Goal: Information Seeking & Learning: Find specific fact

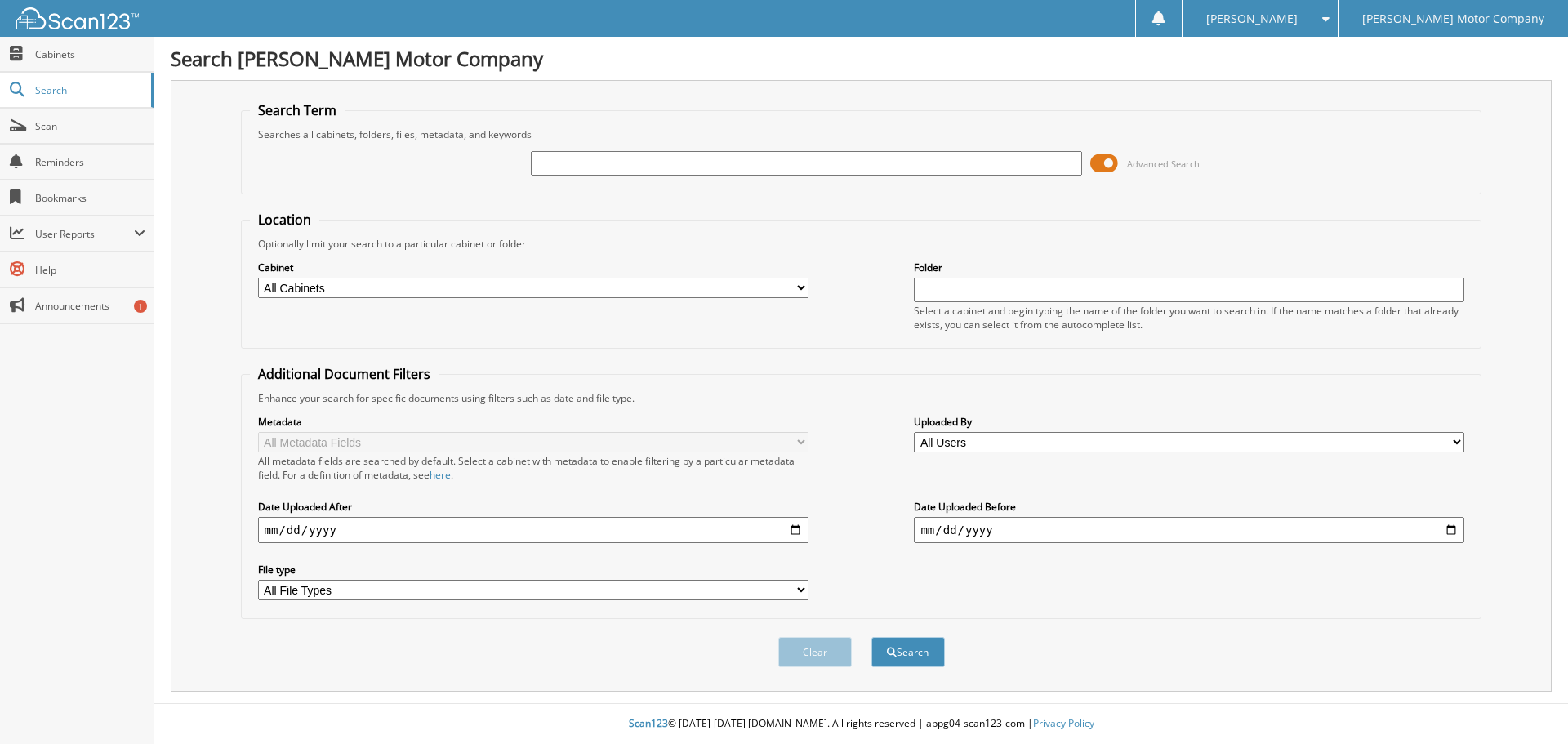
click at [567, 169] on input "text" at bounding box center [806, 163] width 550 height 24
click at [1122, 169] on span "Advanced Search" at bounding box center [1145, 163] width 109 height 24
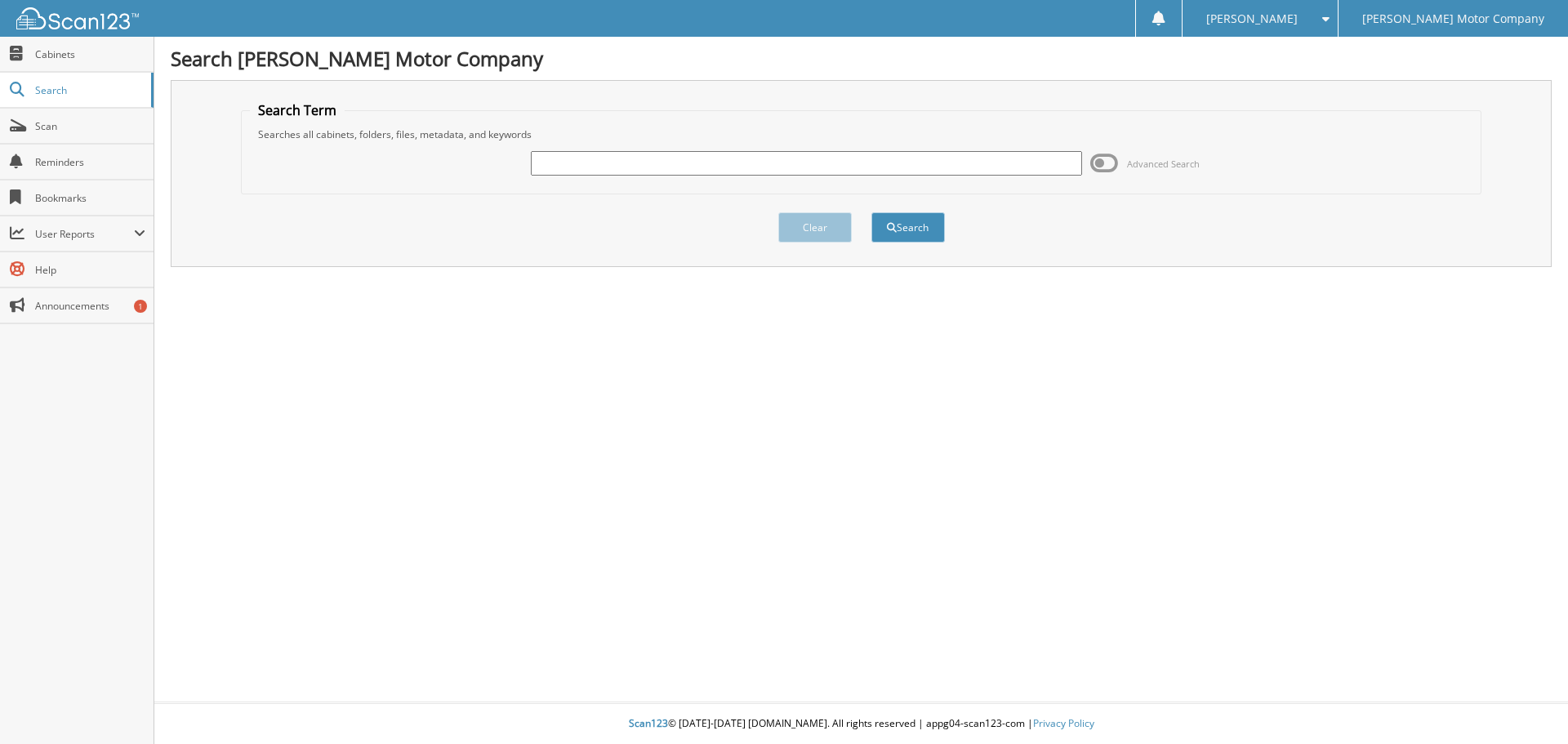
click at [1114, 161] on span at bounding box center [1104, 163] width 28 height 24
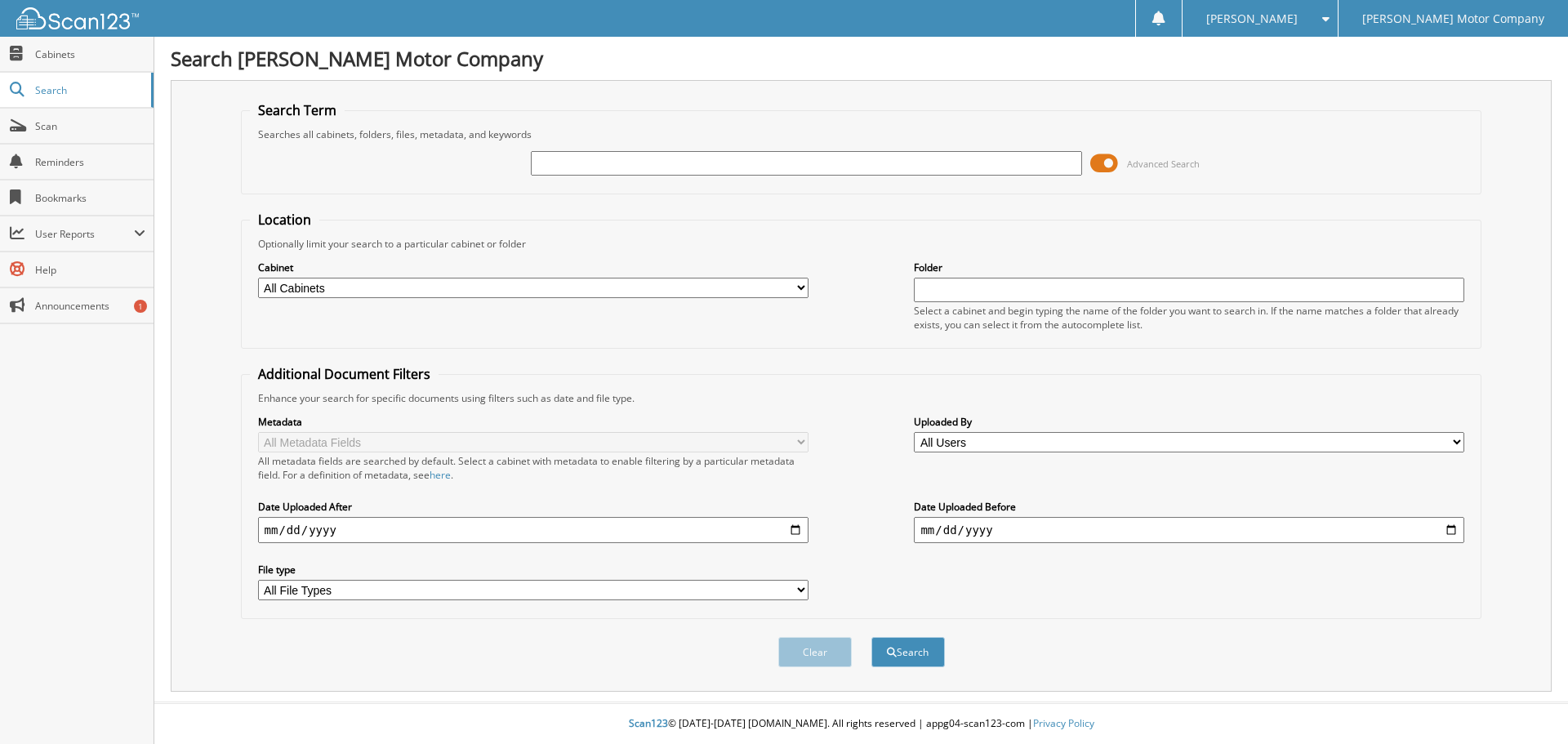
click at [1110, 161] on span at bounding box center [1104, 163] width 28 height 24
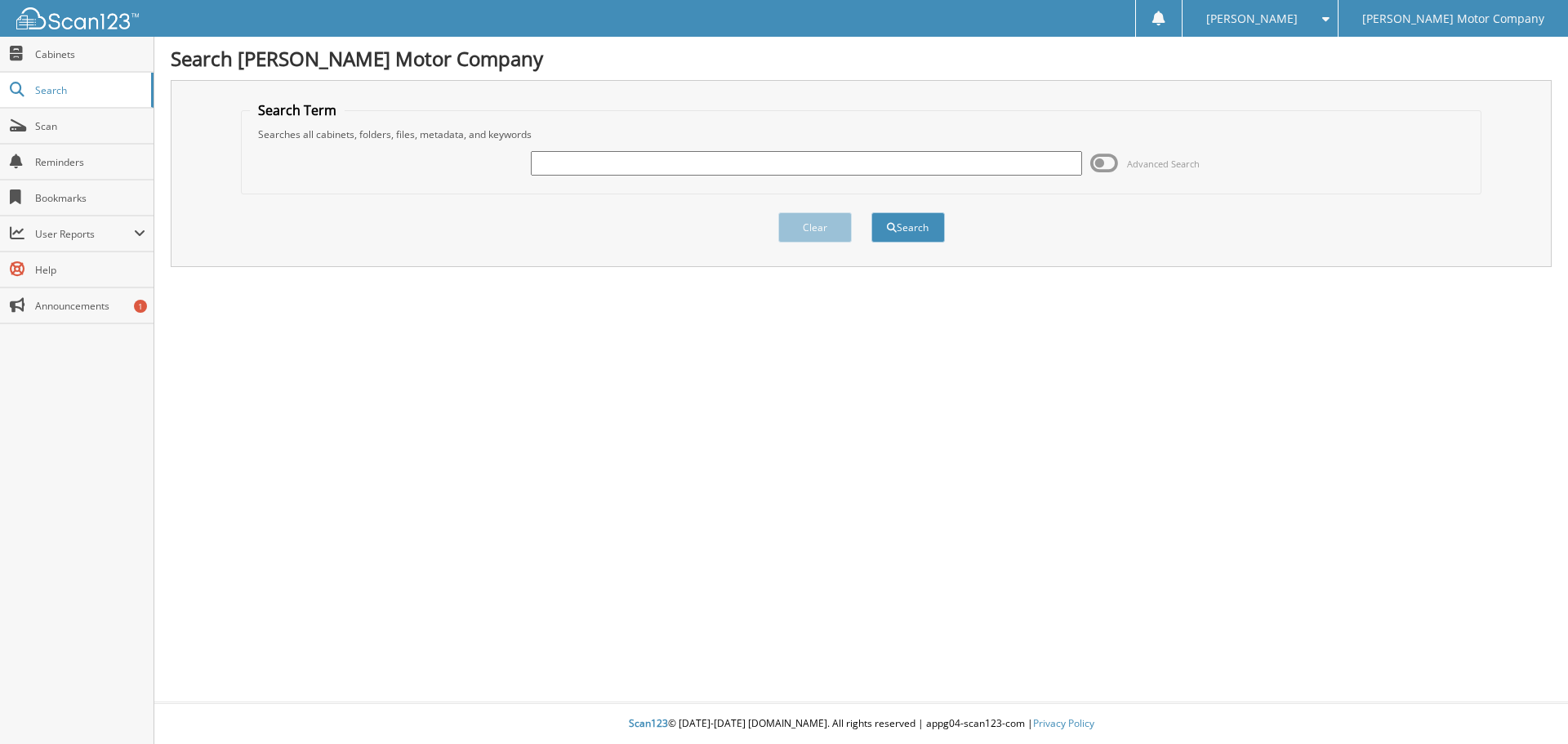
click at [982, 169] on input "text" at bounding box center [806, 163] width 550 height 24
type input "104152"
click at [872, 212] on button "Search" at bounding box center [909, 227] width 74 height 30
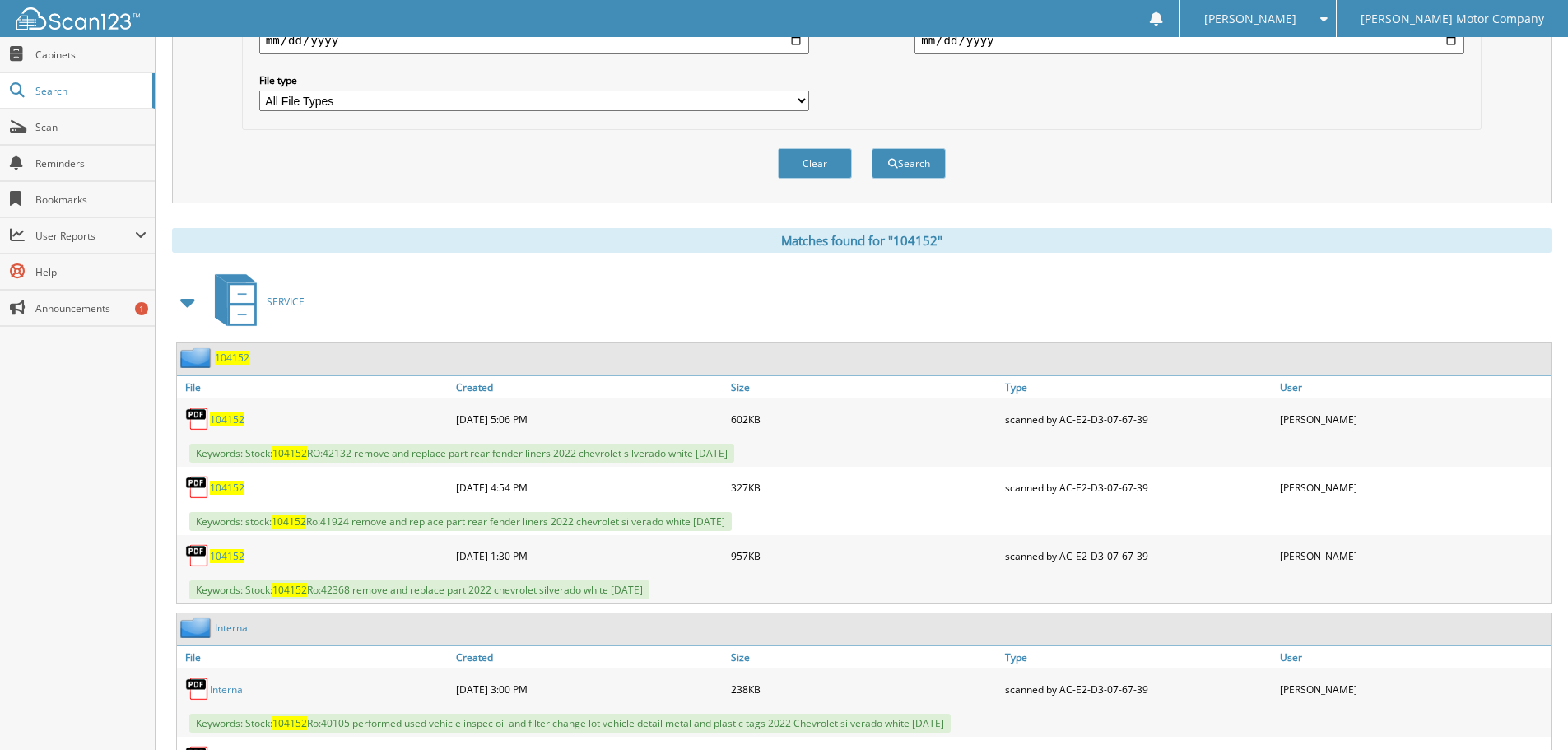
scroll to position [576, 0]
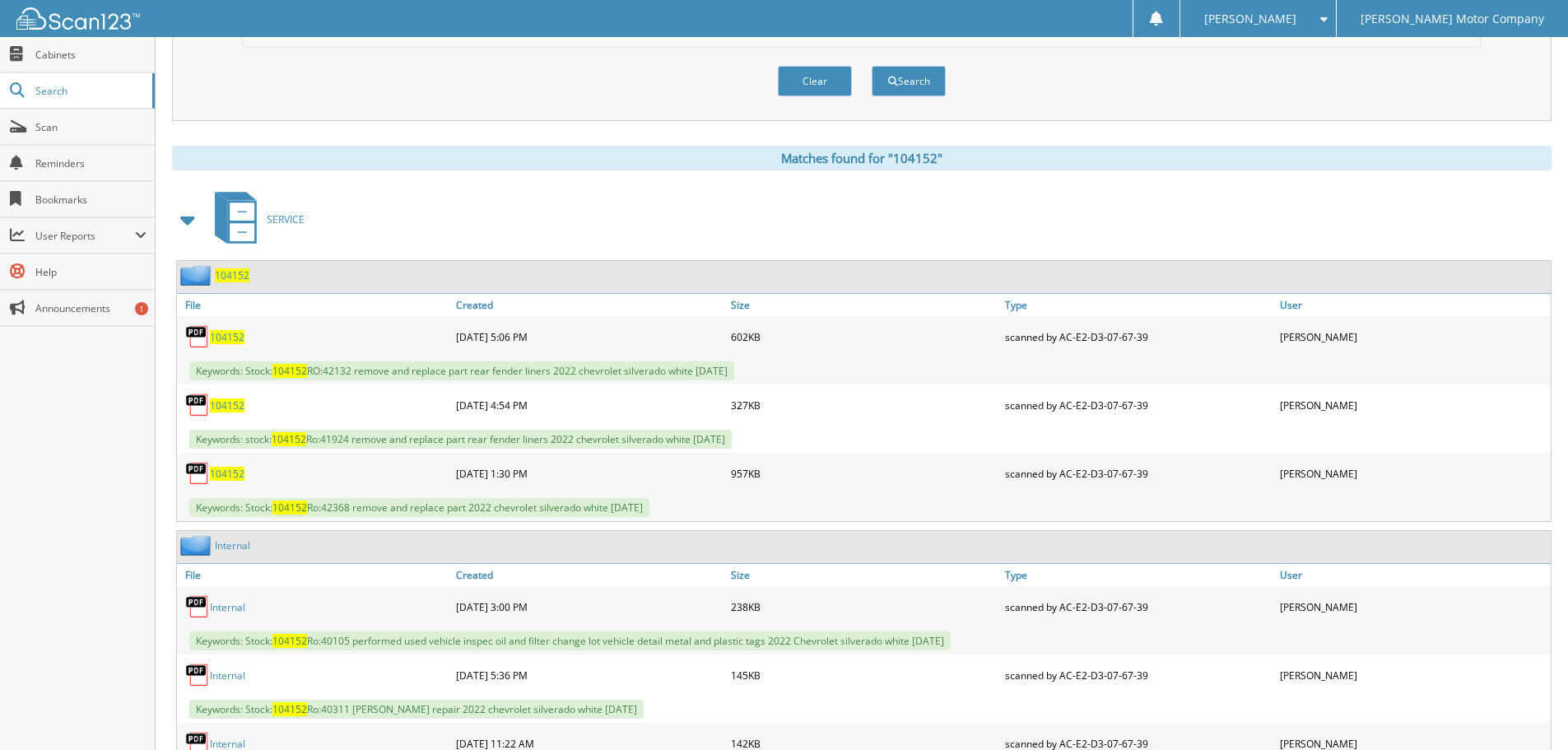
click at [227, 477] on span "104152" at bounding box center [227, 474] width 35 height 14
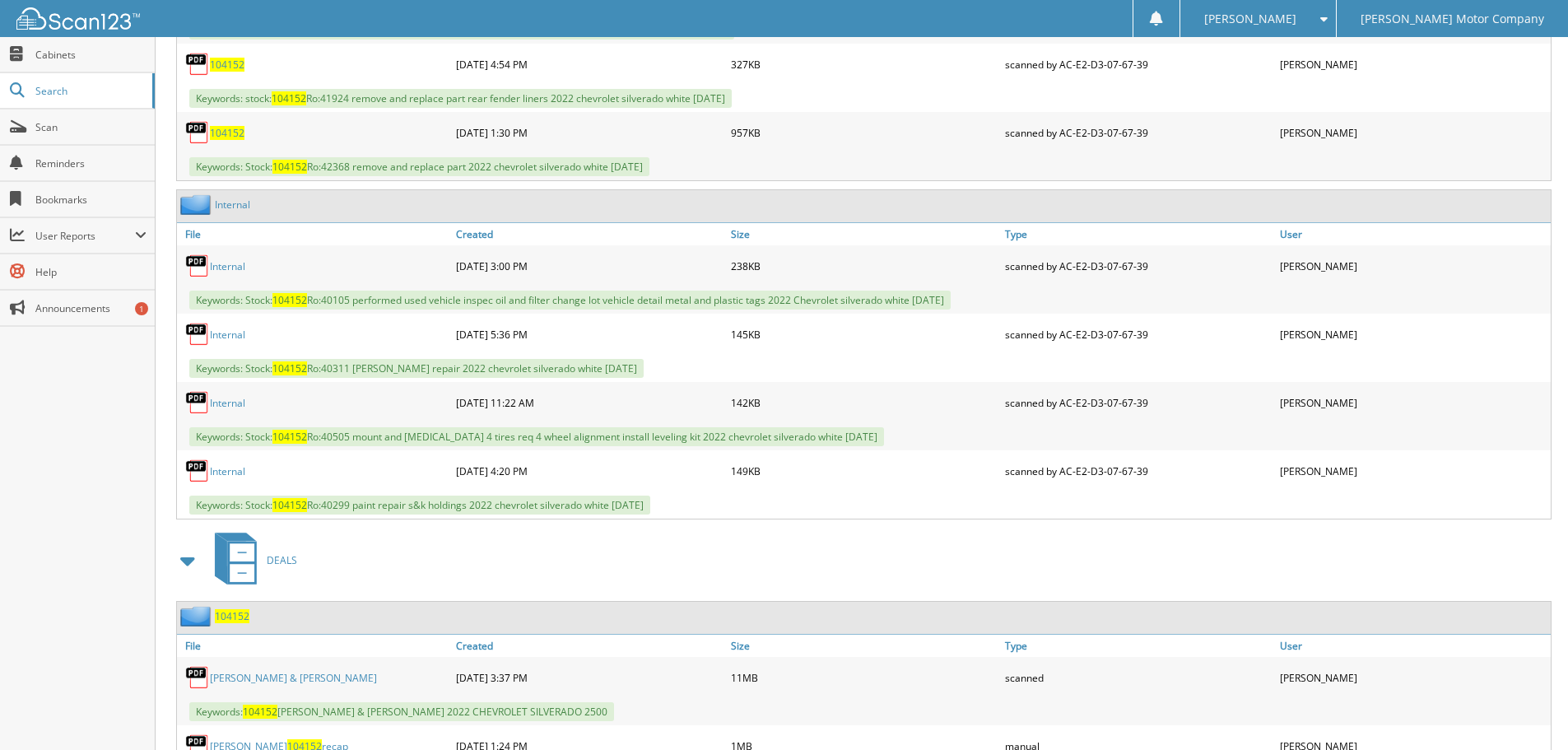
scroll to position [1026, 0]
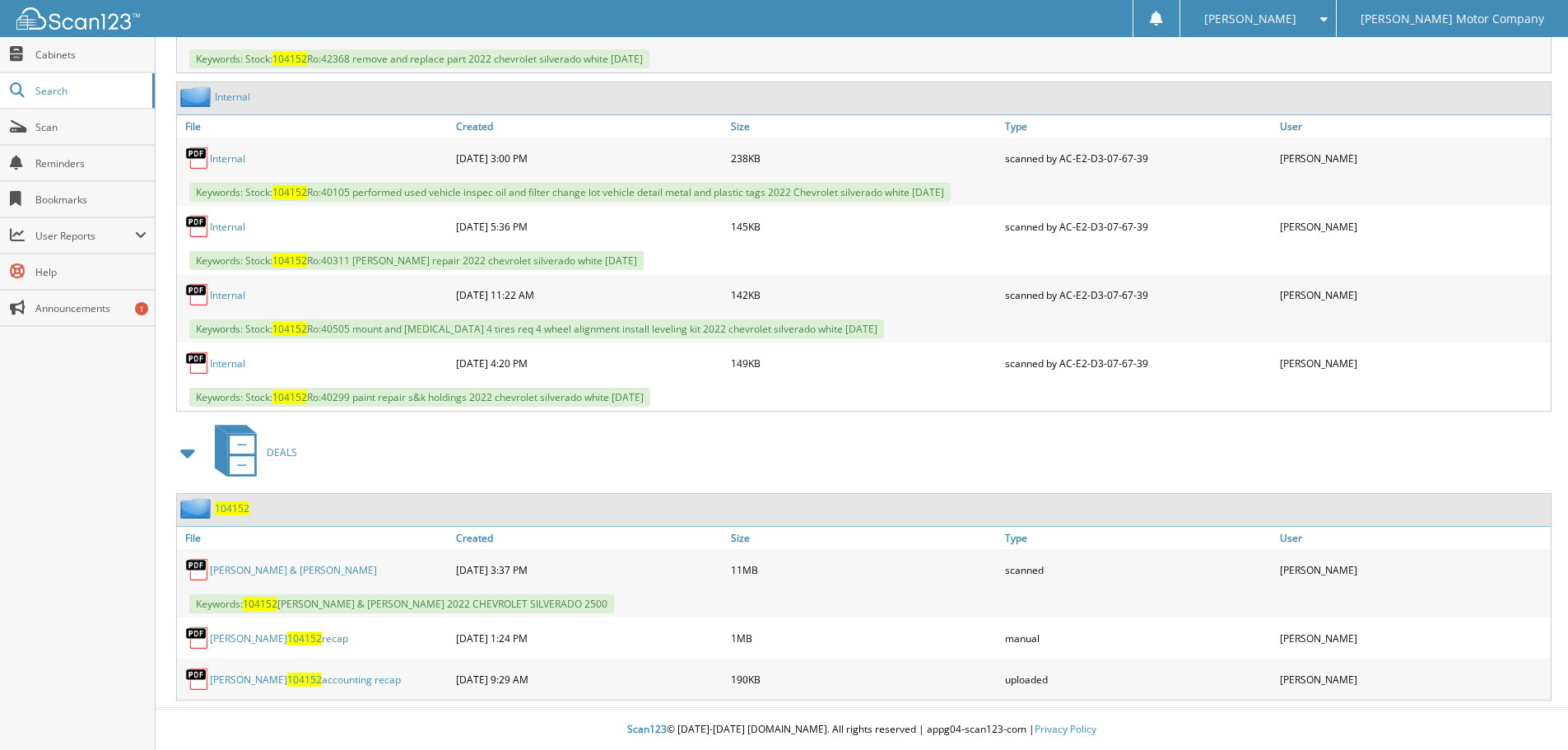
click at [222, 506] on span "104152" at bounding box center [232, 508] width 35 height 14
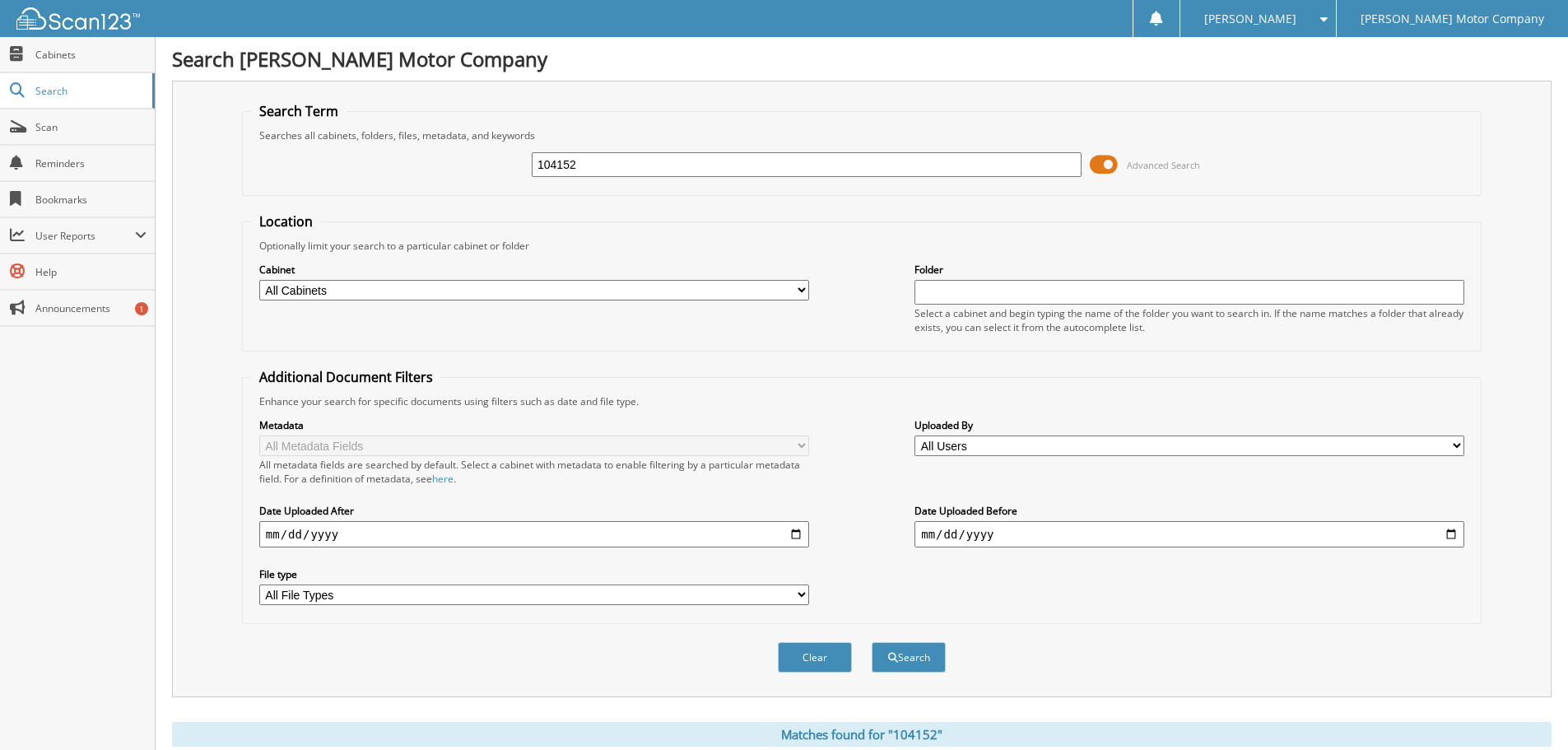
drag, startPoint x: 584, startPoint y: 167, endPoint x: 260, endPoint y: 178, distance: 324.2
click at [289, 181] on div "104152 Advanced Search" at bounding box center [862, 164] width 1222 height 45
click at [1108, 167] on span at bounding box center [1104, 164] width 28 height 25
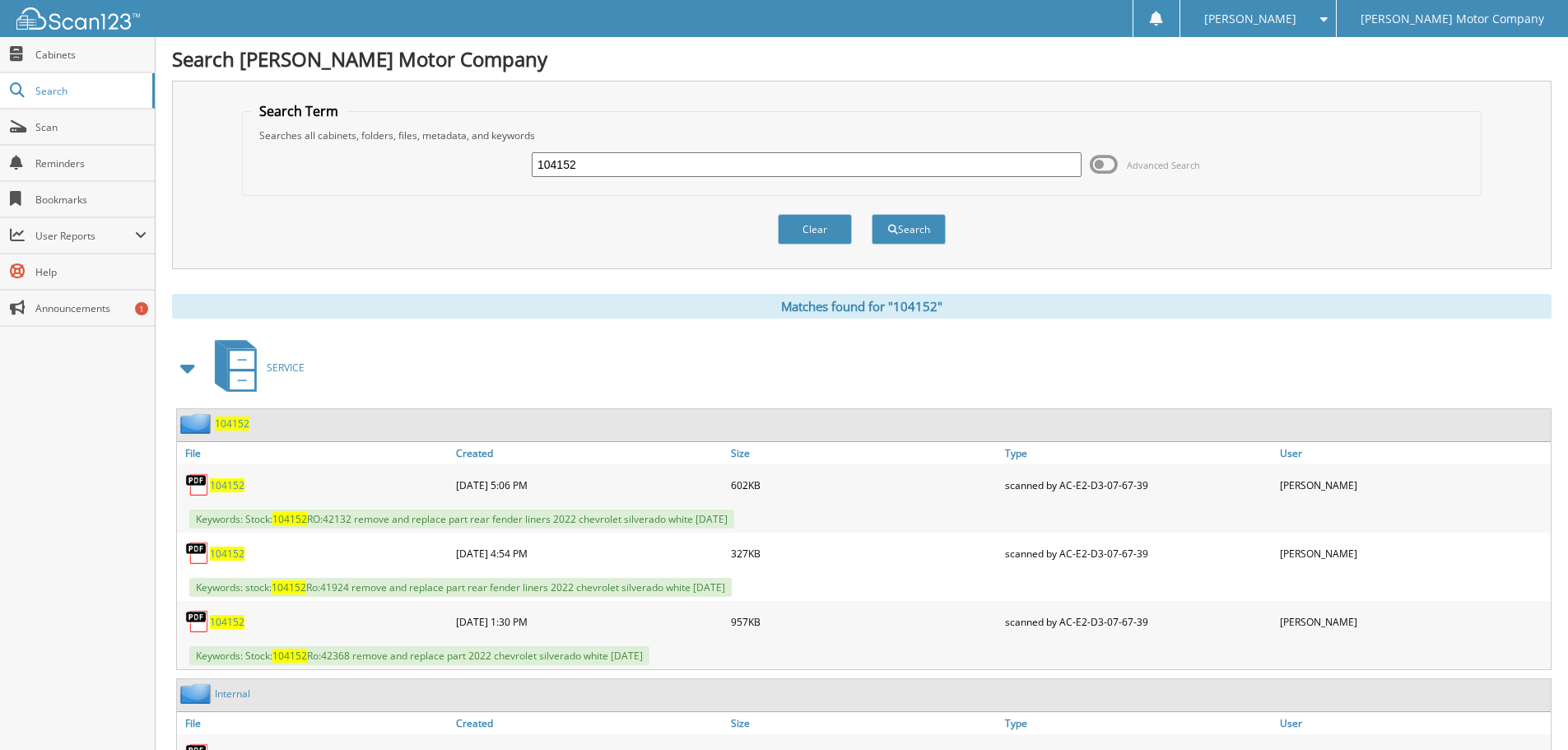
drag, startPoint x: 595, startPoint y: 171, endPoint x: 427, endPoint y: 175, distance: 168.0
click at [427, 175] on div "104152 Advanced Search" at bounding box center [862, 164] width 1222 height 45
click at [457, 238] on div "Clear Search" at bounding box center [862, 229] width 1240 height 67
drag, startPoint x: 584, startPoint y: 169, endPoint x: 442, endPoint y: 184, distance: 142.8
click at [442, 184] on div "104152 Advanced Search" at bounding box center [862, 164] width 1222 height 45
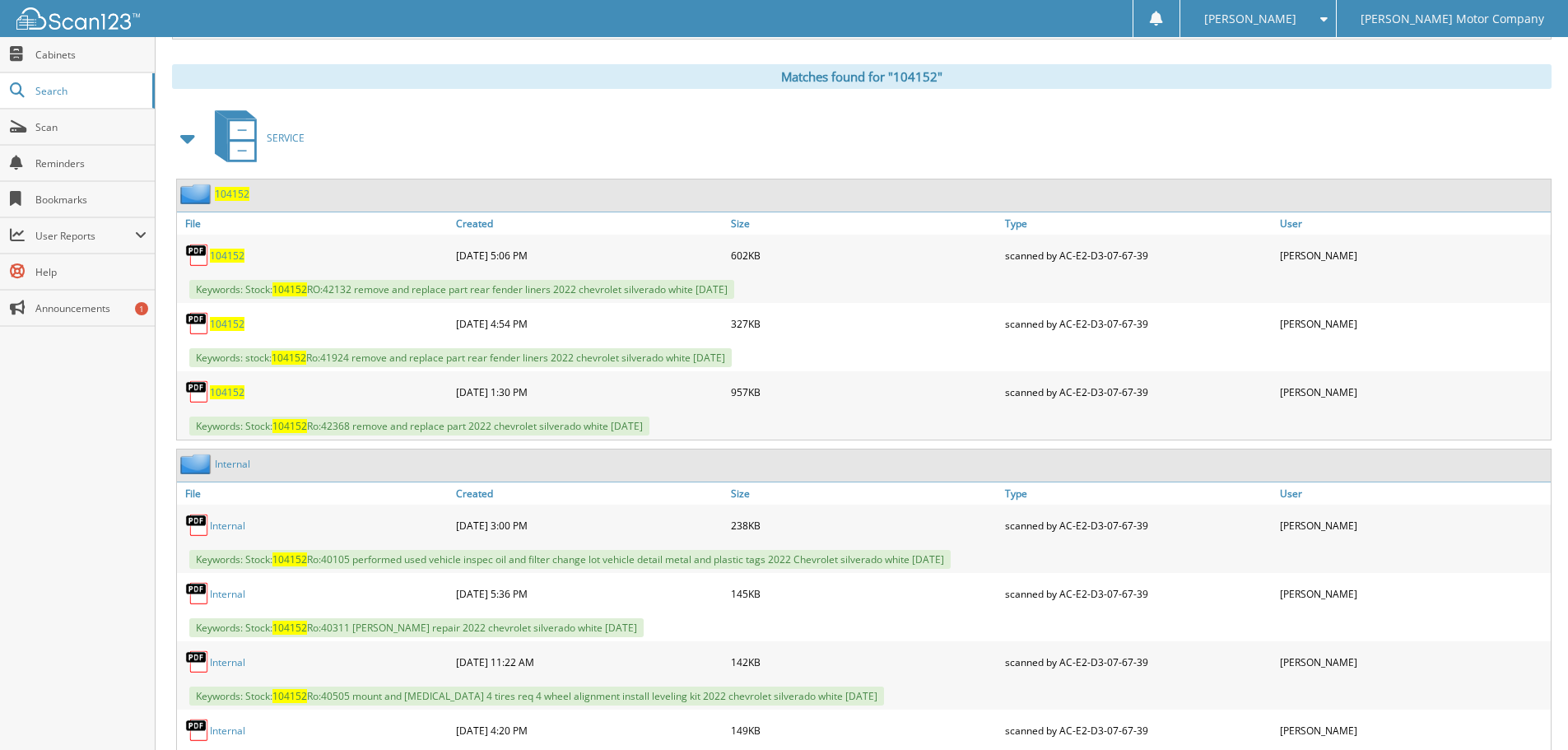
scroll to position [247, 0]
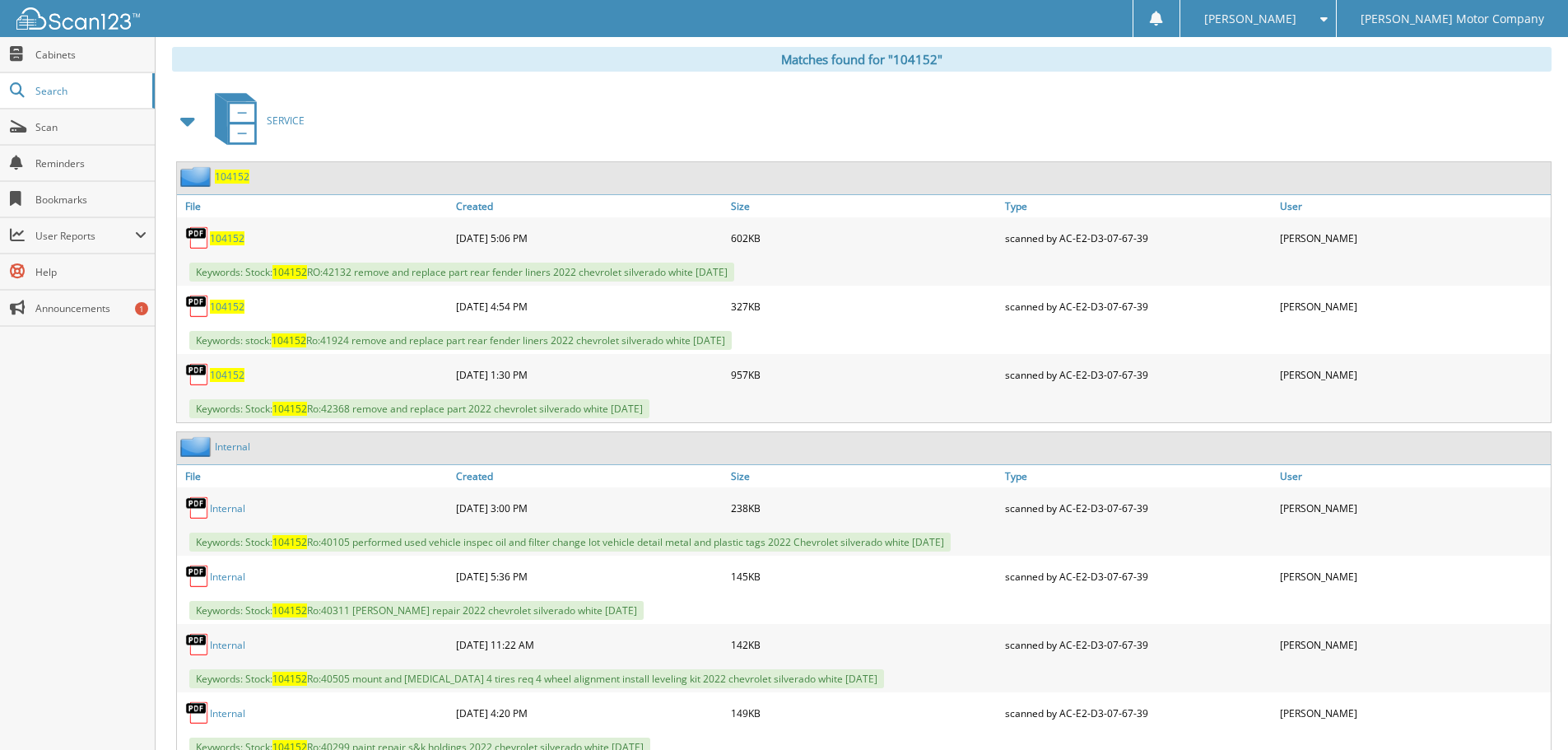
click at [237, 449] on link "Internal" at bounding box center [233, 446] width 36 height 14
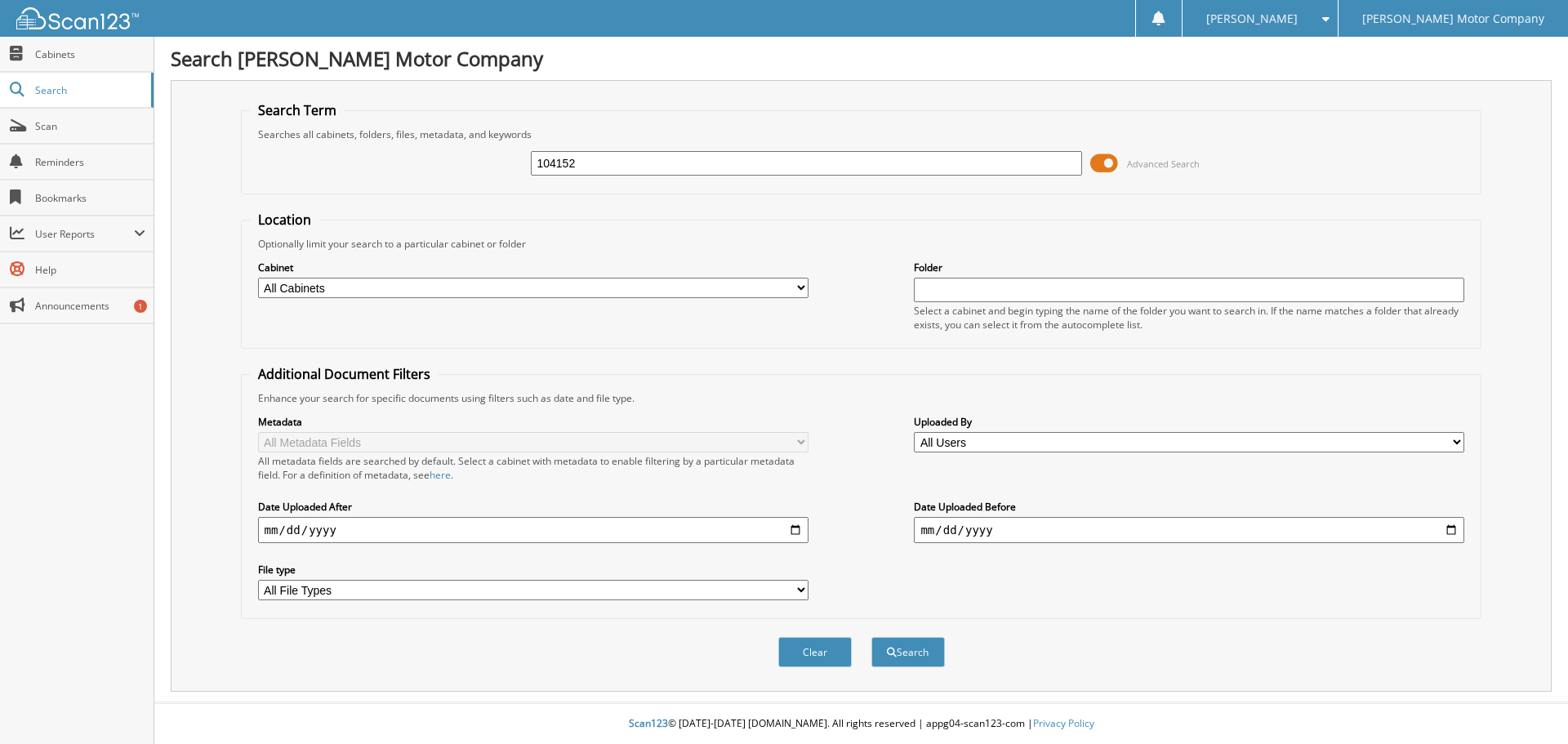
type input "104152"
click at [872, 637] on button "Search" at bounding box center [909, 652] width 74 height 30
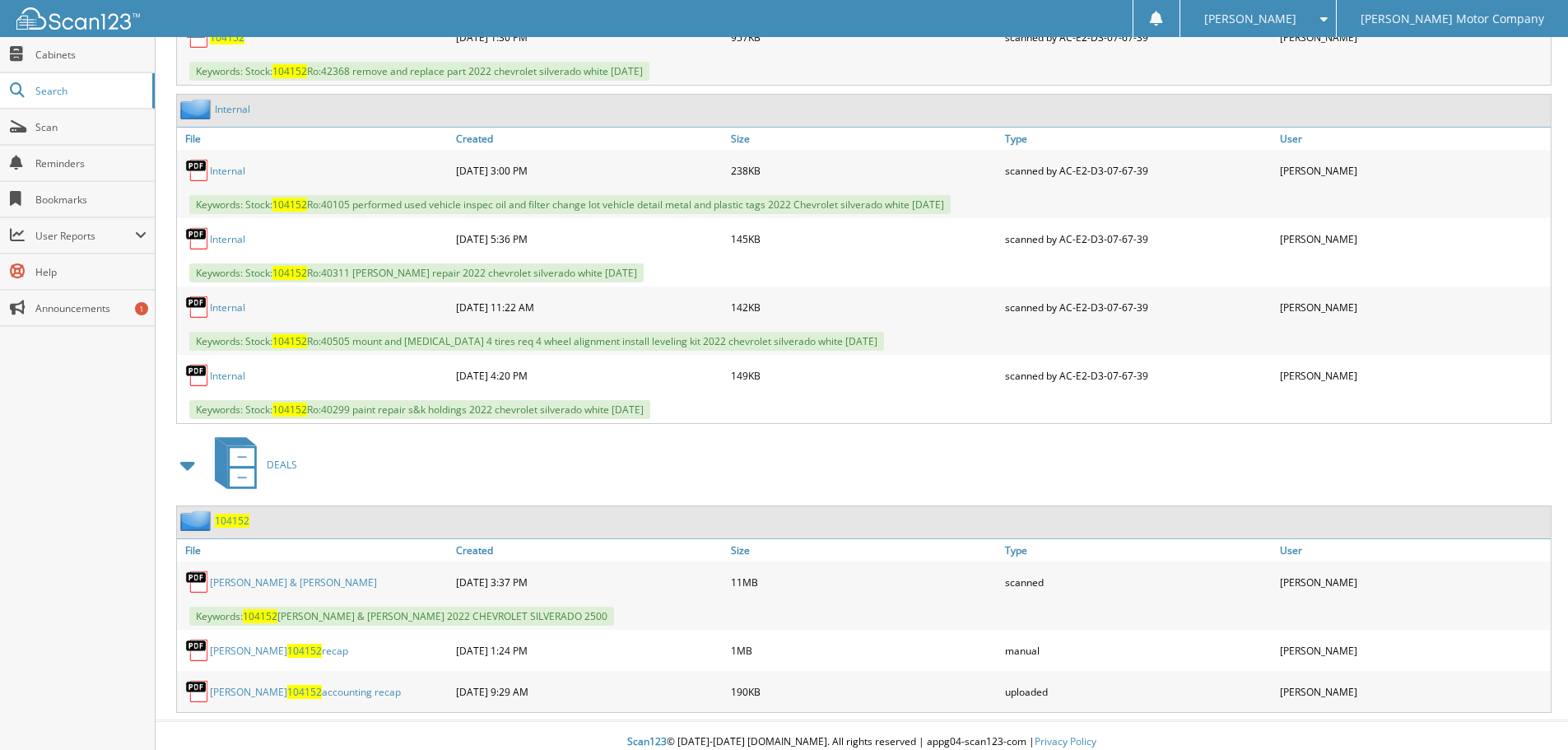
scroll to position [1026, 0]
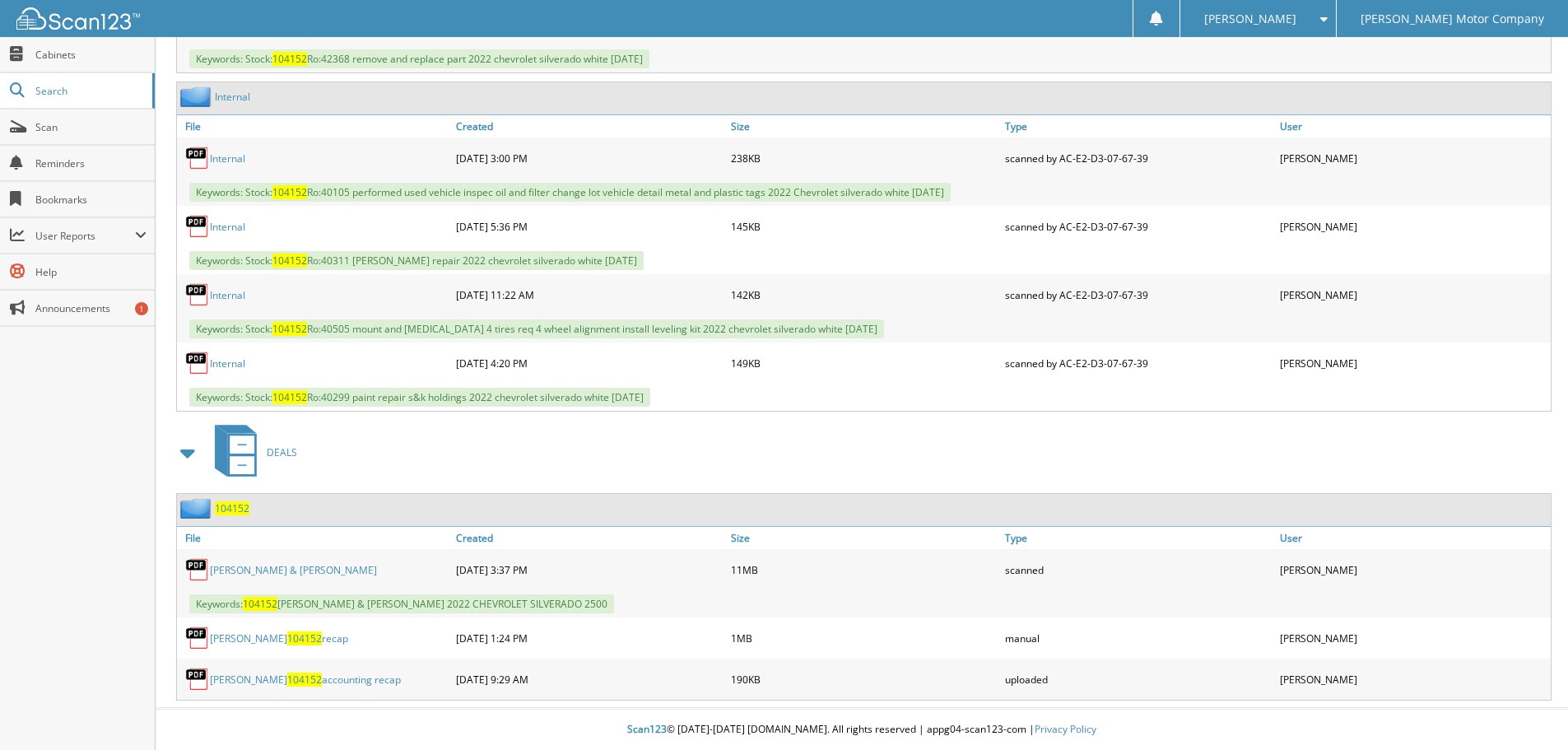
click at [313, 573] on link "[PERSON_NAME] & [PERSON_NAME]" at bounding box center [293, 570] width 167 height 14
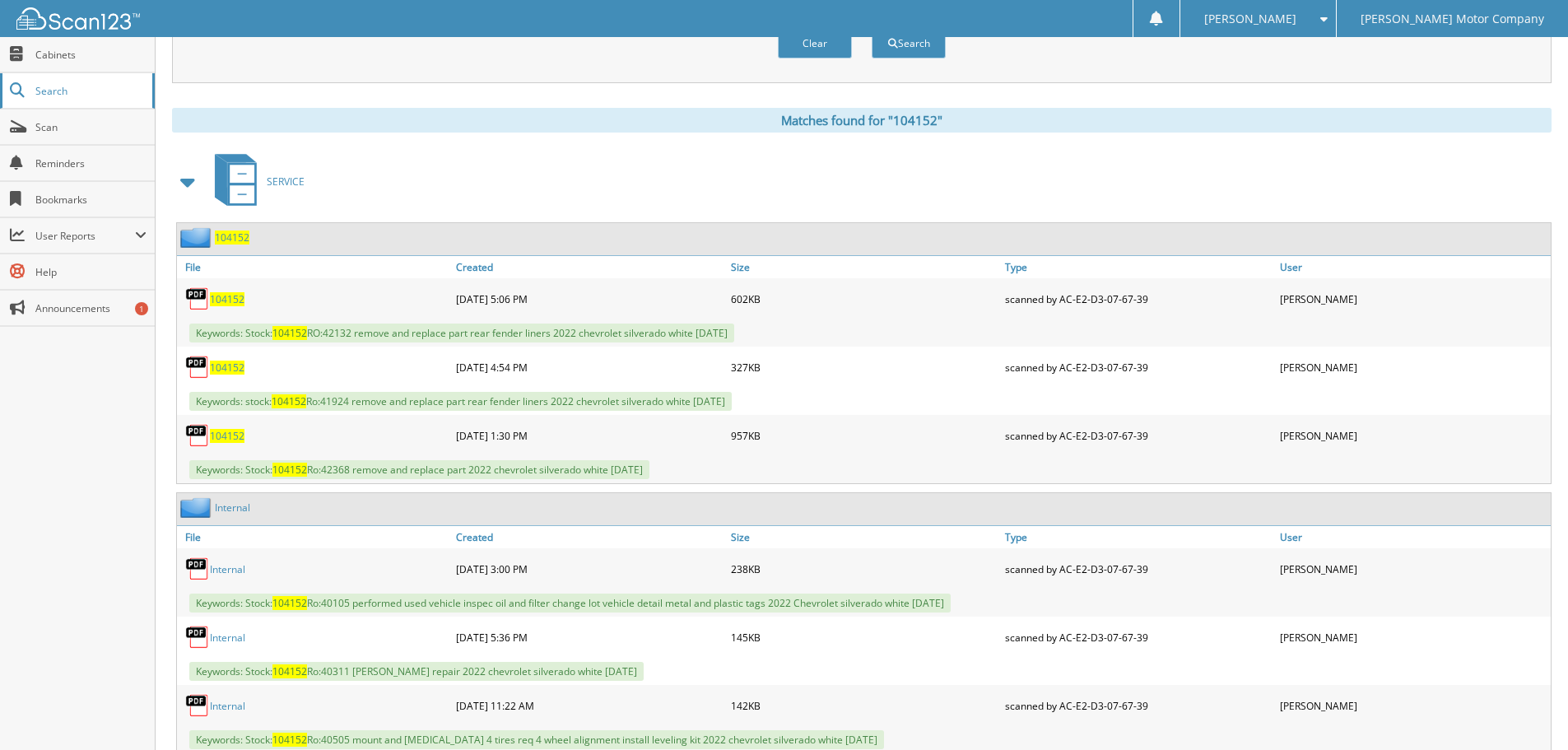
click at [99, 100] on link "Search" at bounding box center [77, 91] width 155 height 36
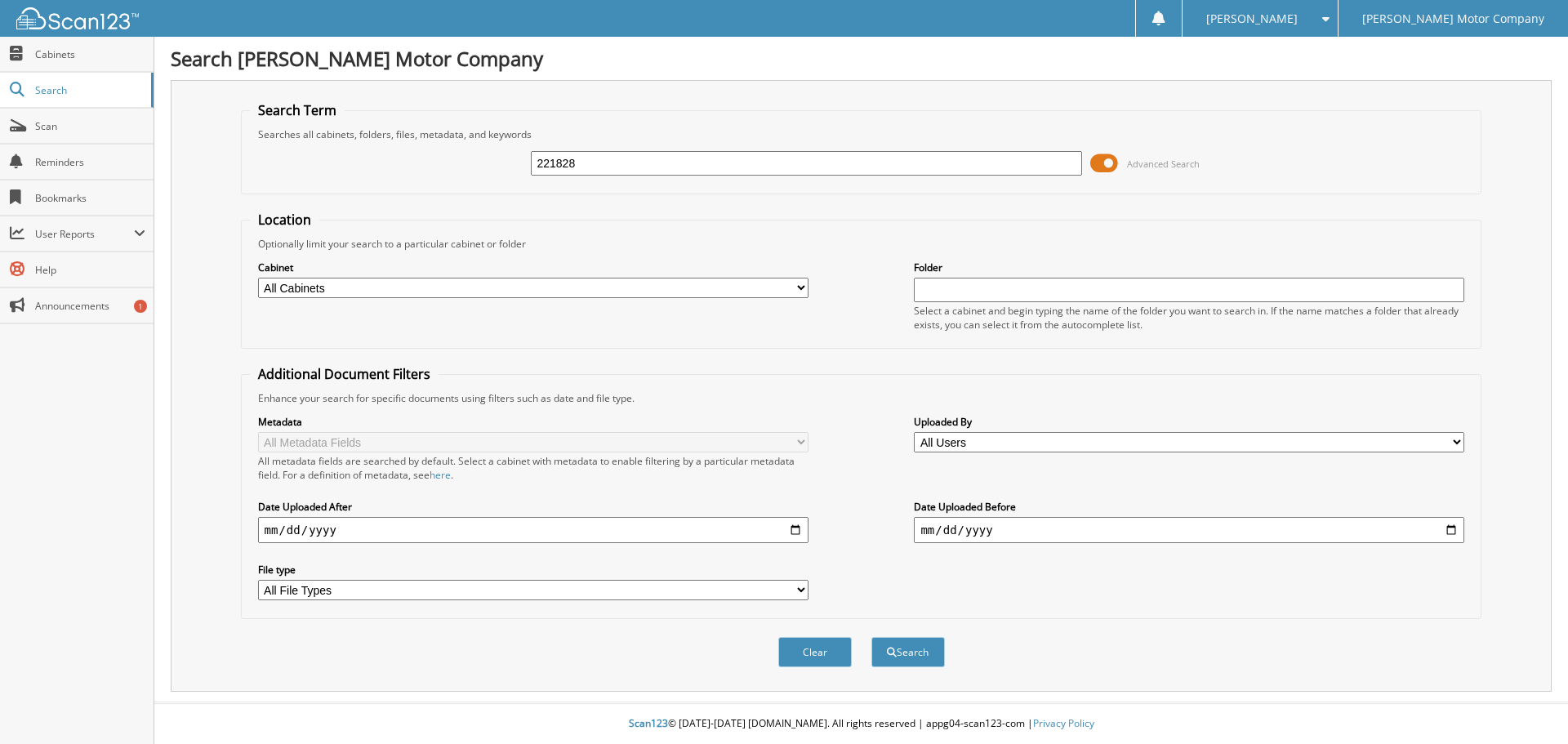
type input "221828"
click at [872, 637] on button "Search" at bounding box center [909, 652] width 74 height 30
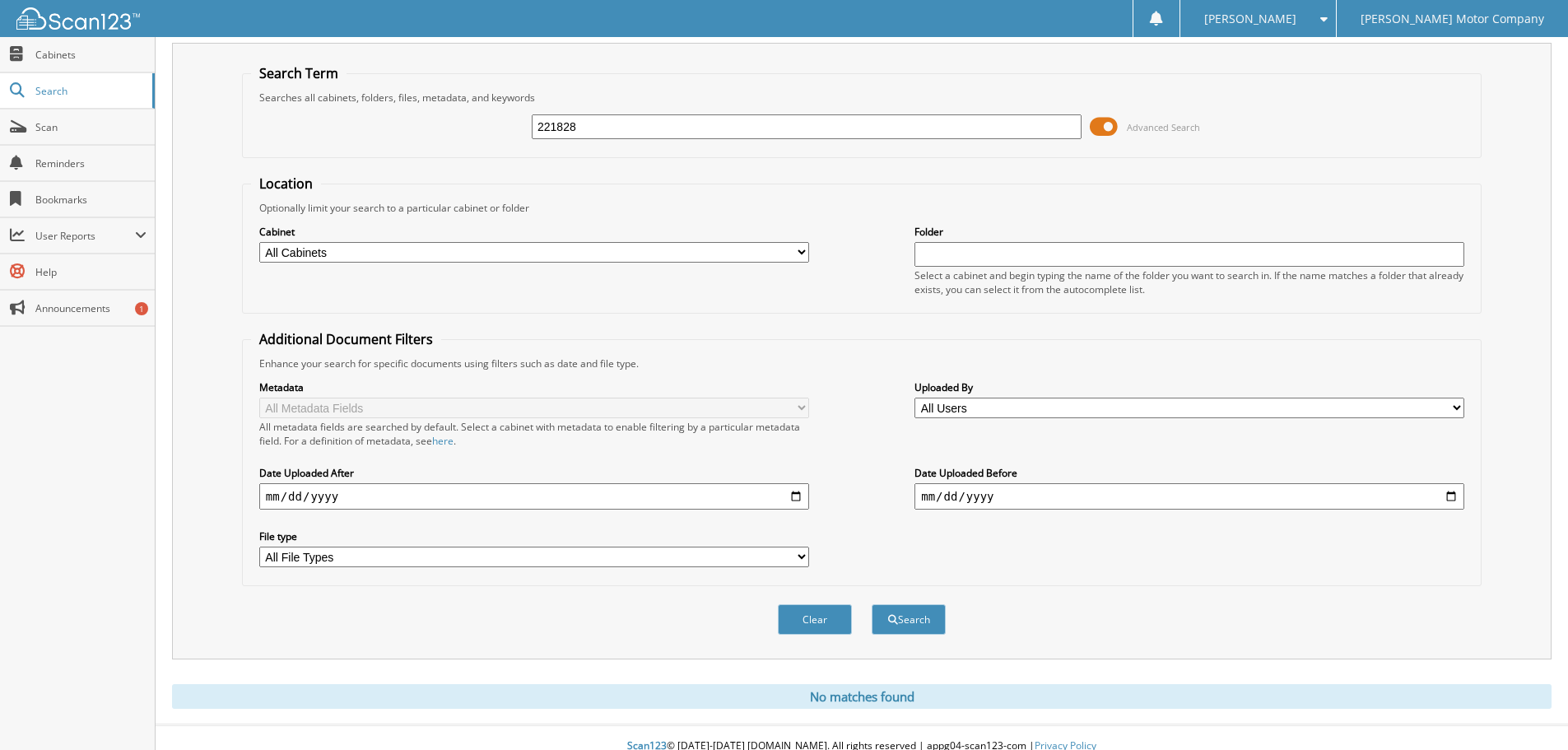
scroll to position [55, 0]
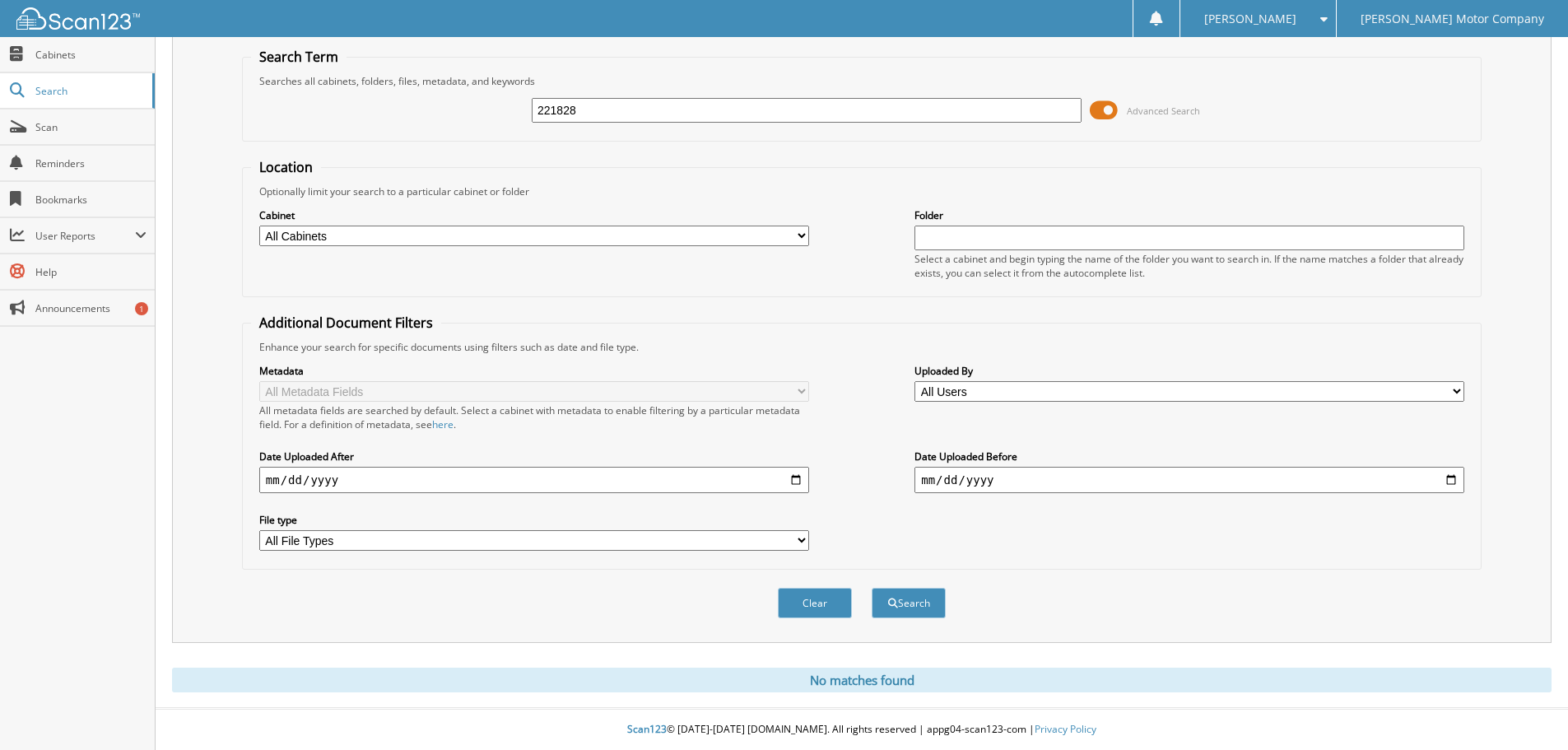
click at [634, 112] on input "221828" at bounding box center [807, 110] width 550 height 25
type input "221828221828"
click at [872, 588] on button "Search" at bounding box center [909, 603] width 74 height 30
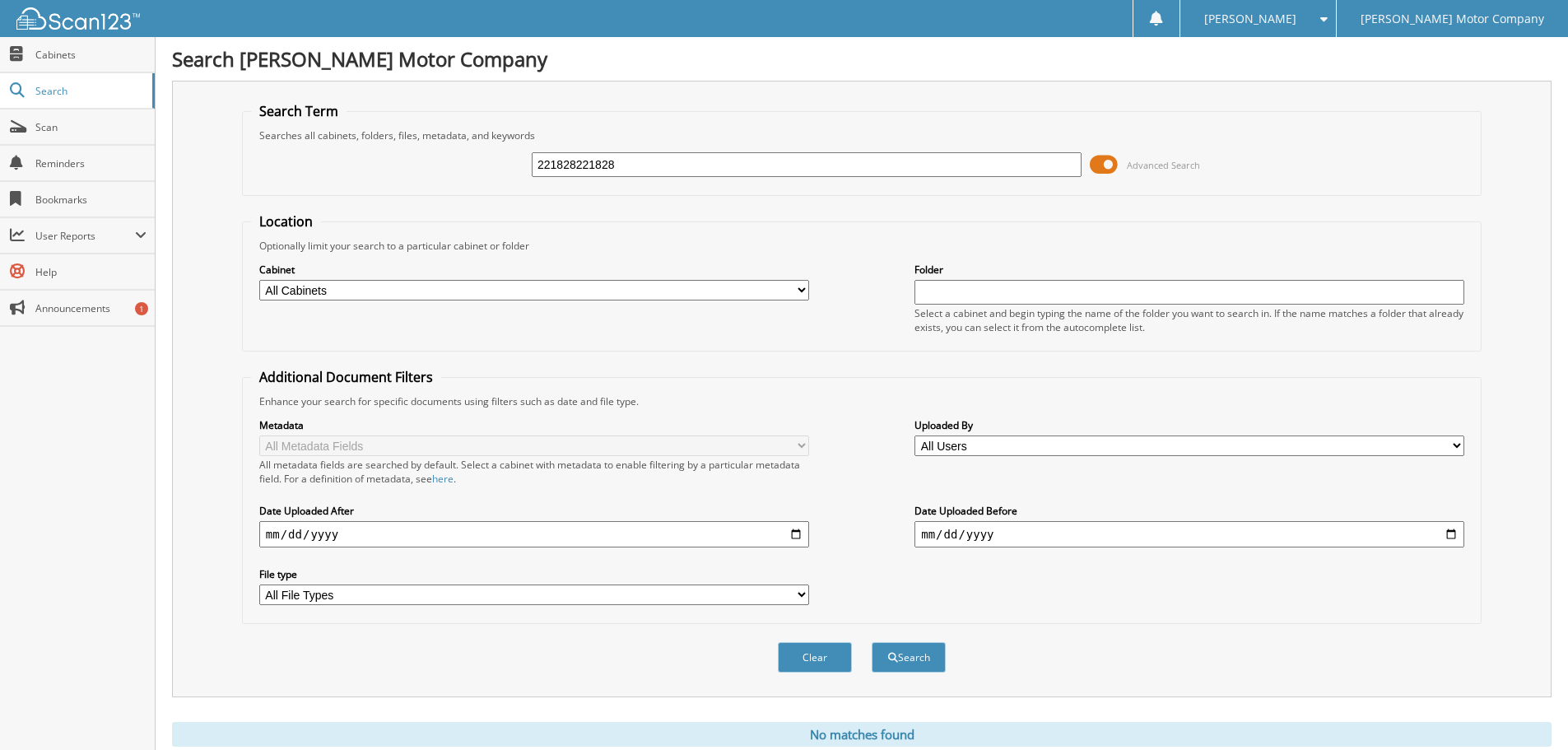
click at [634, 112] on fieldset "Search Term Searches all cabinets, folders, files, metadata, and keywords 22182…" at bounding box center [862, 149] width 1240 height 94
click at [635, 156] on input "221828221828" at bounding box center [807, 164] width 550 height 25
paste input "text"
type input "221828"
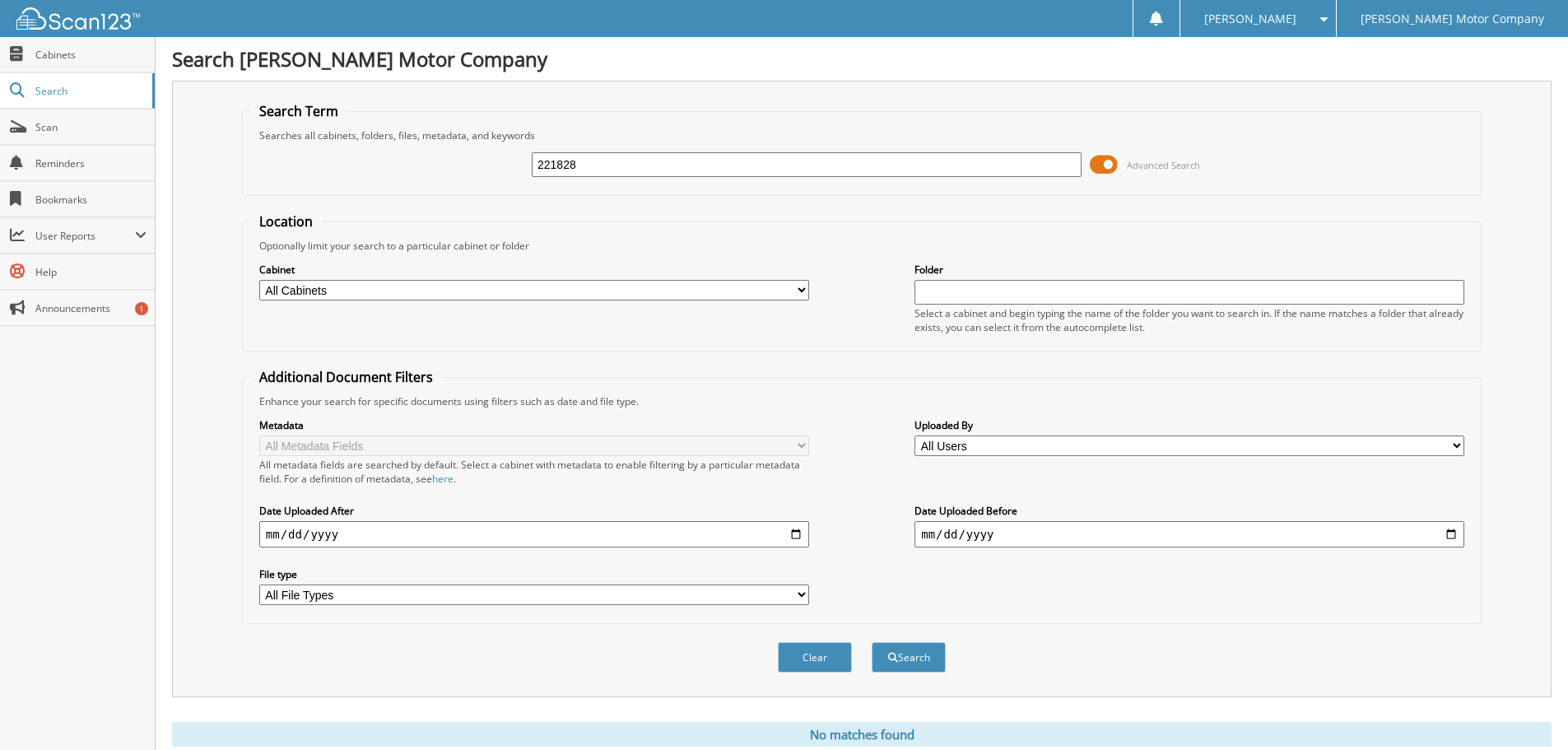
click at [872, 642] on button "Search" at bounding box center [909, 657] width 74 height 30
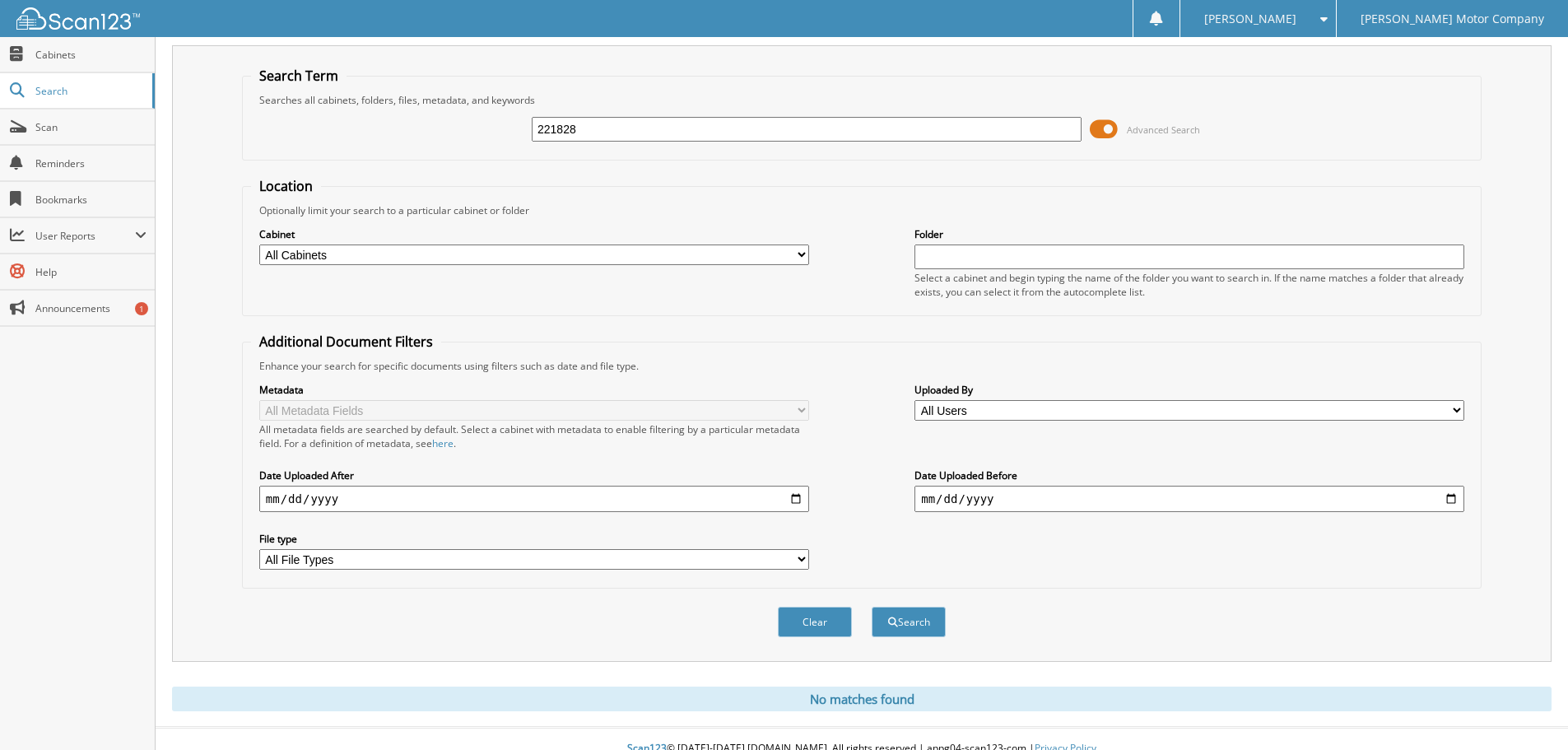
scroll to position [55, 0]
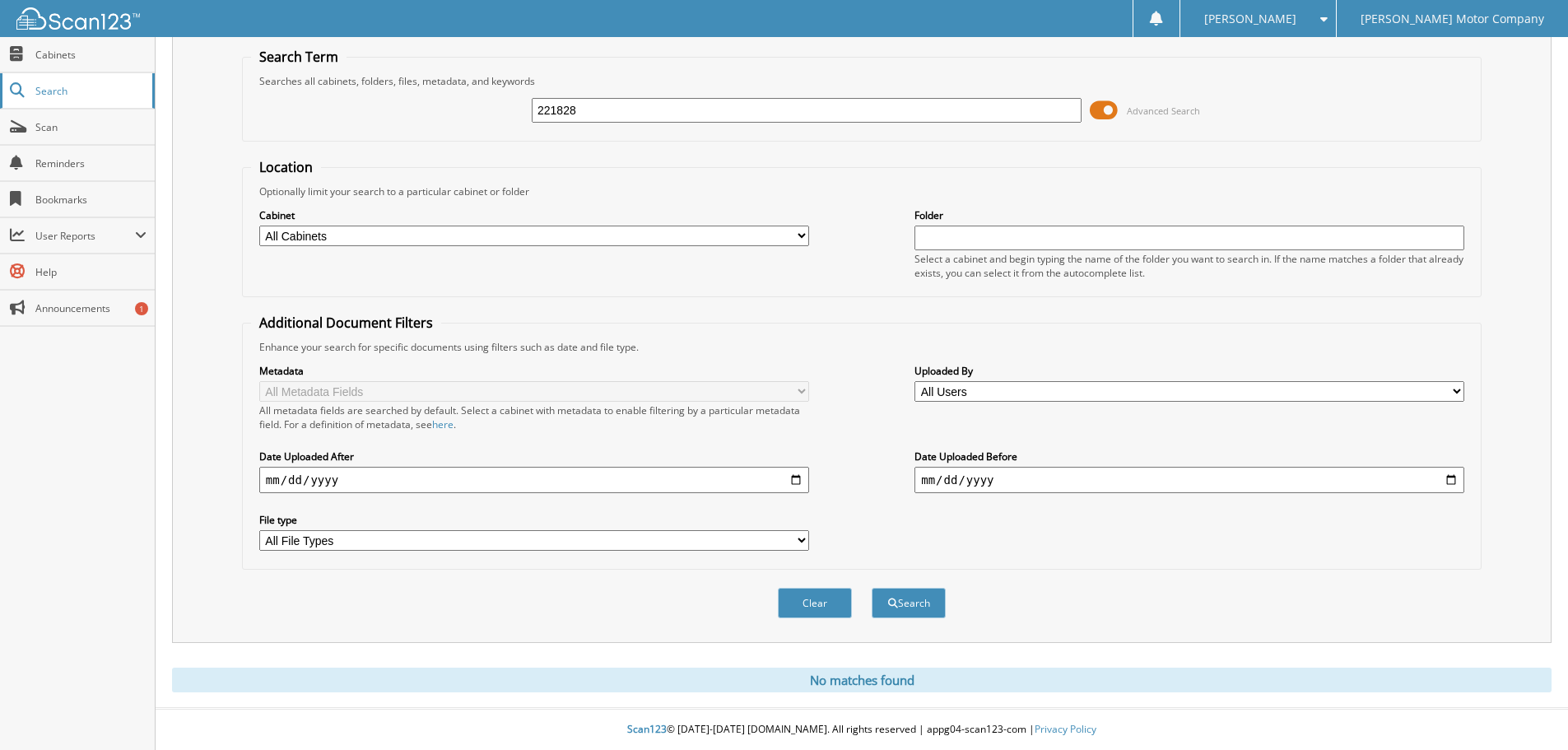
click at [67, 92] on span "Search" at bounding box center [90, 90] width 108 height 14
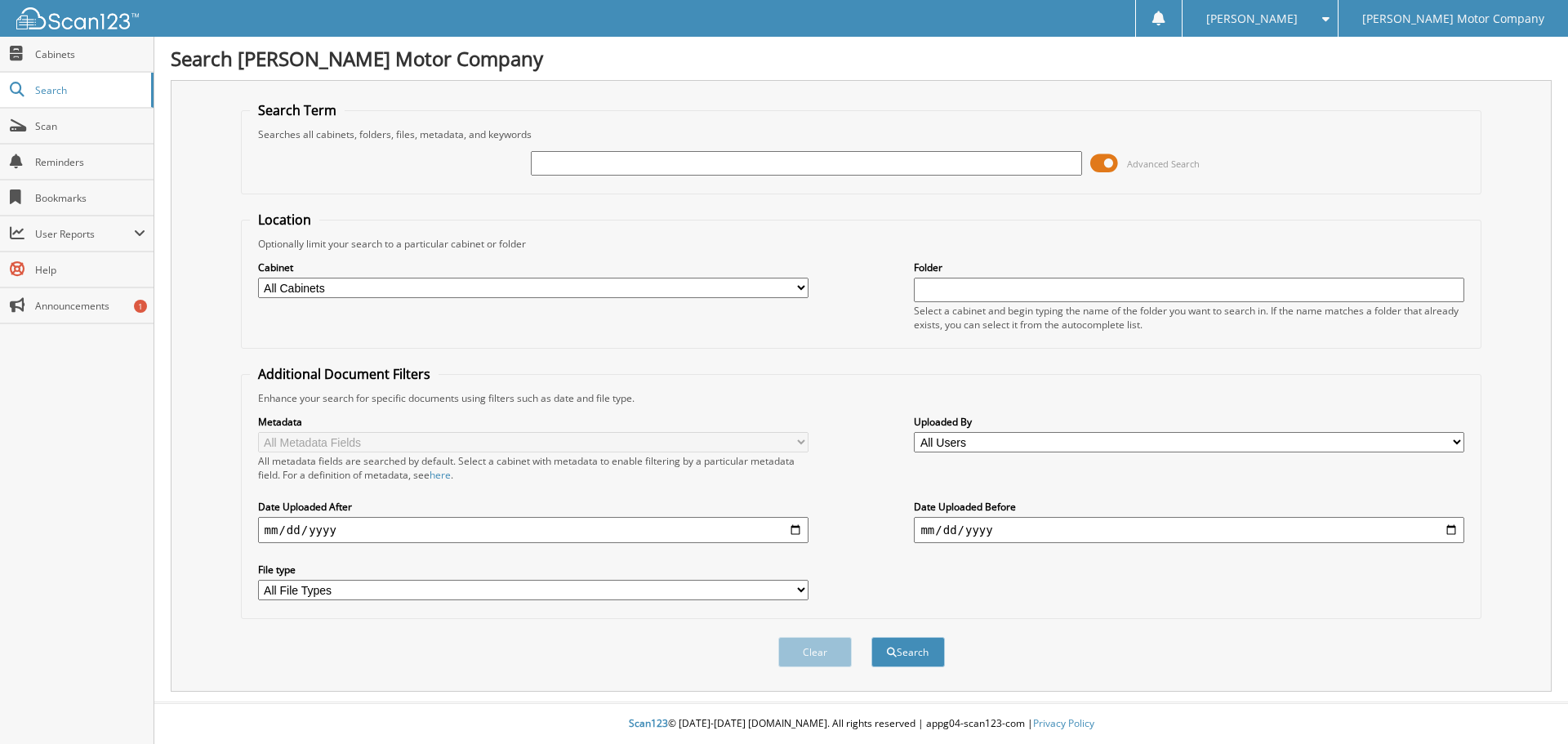
click at [631, 117] on fieldset "Search Term Searches all cabinets, folders, files, metadata, and keywords Advan…" at bounding box center [862, 148] width 1242 height 93
drag, startPoint x: 1367, startPoint y: 174, endPoint x: 1313, endPoint y: 0, distance: 182.2
click at [1362, 162] on div "Advanced Search" at bounding box center [862, 163] width 1223 height 44
click at [789, 151] on input "text" at bounding box center [806, 163] width 550 height 24
paste input "343990"
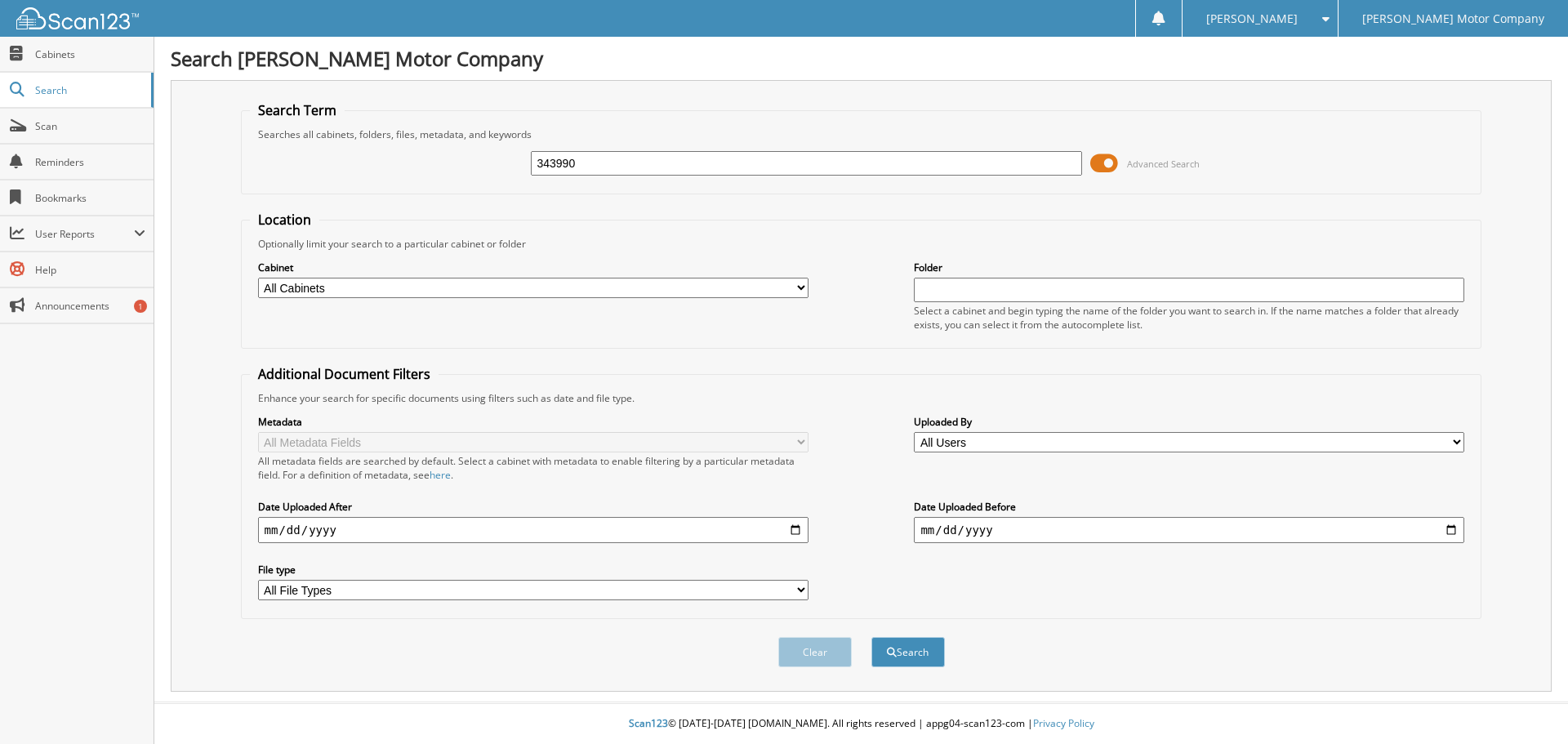
type input "343990"
click at [872, 637] on button "Search" at bounding box center [909, 652] width 74 height 30
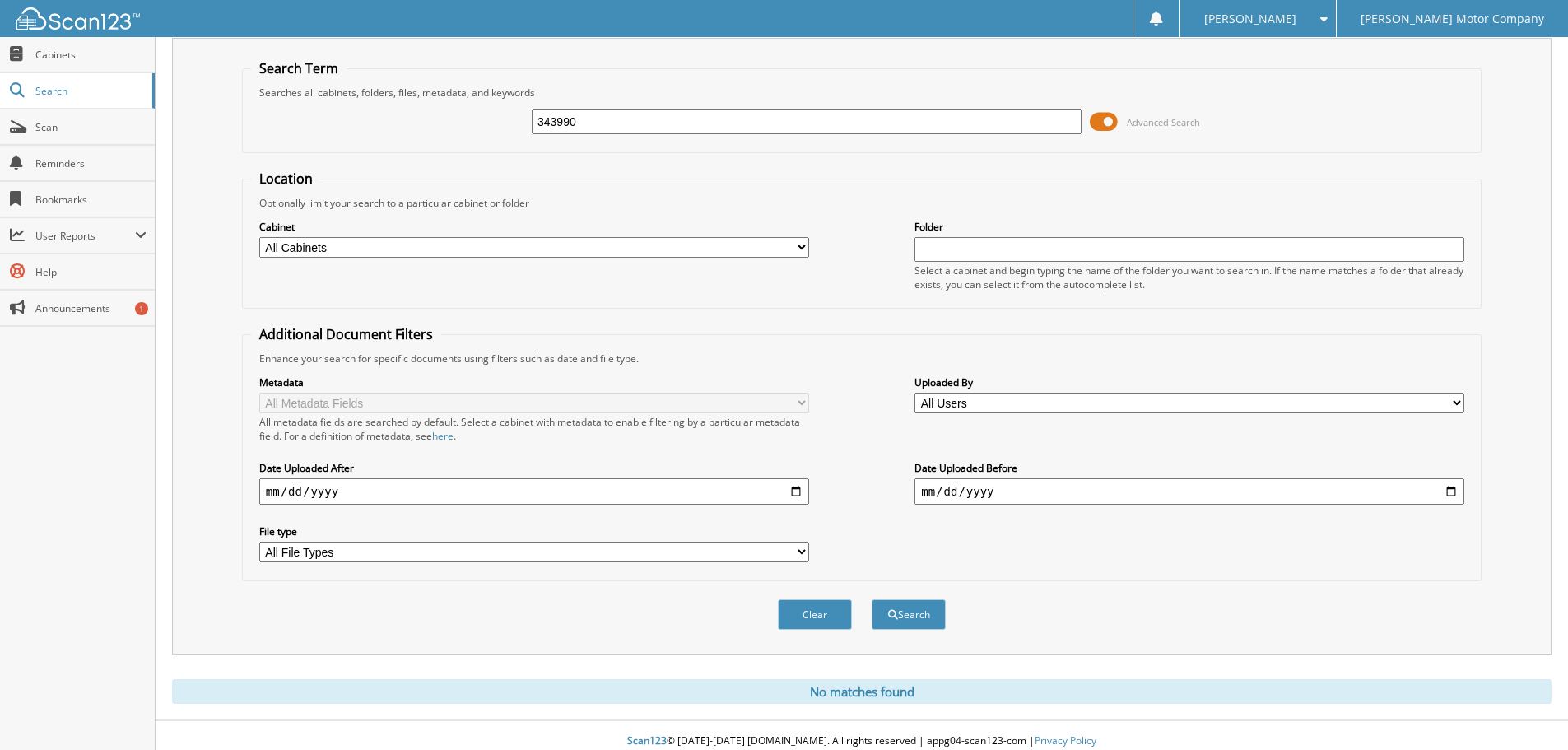
scroll to position [55, 0]
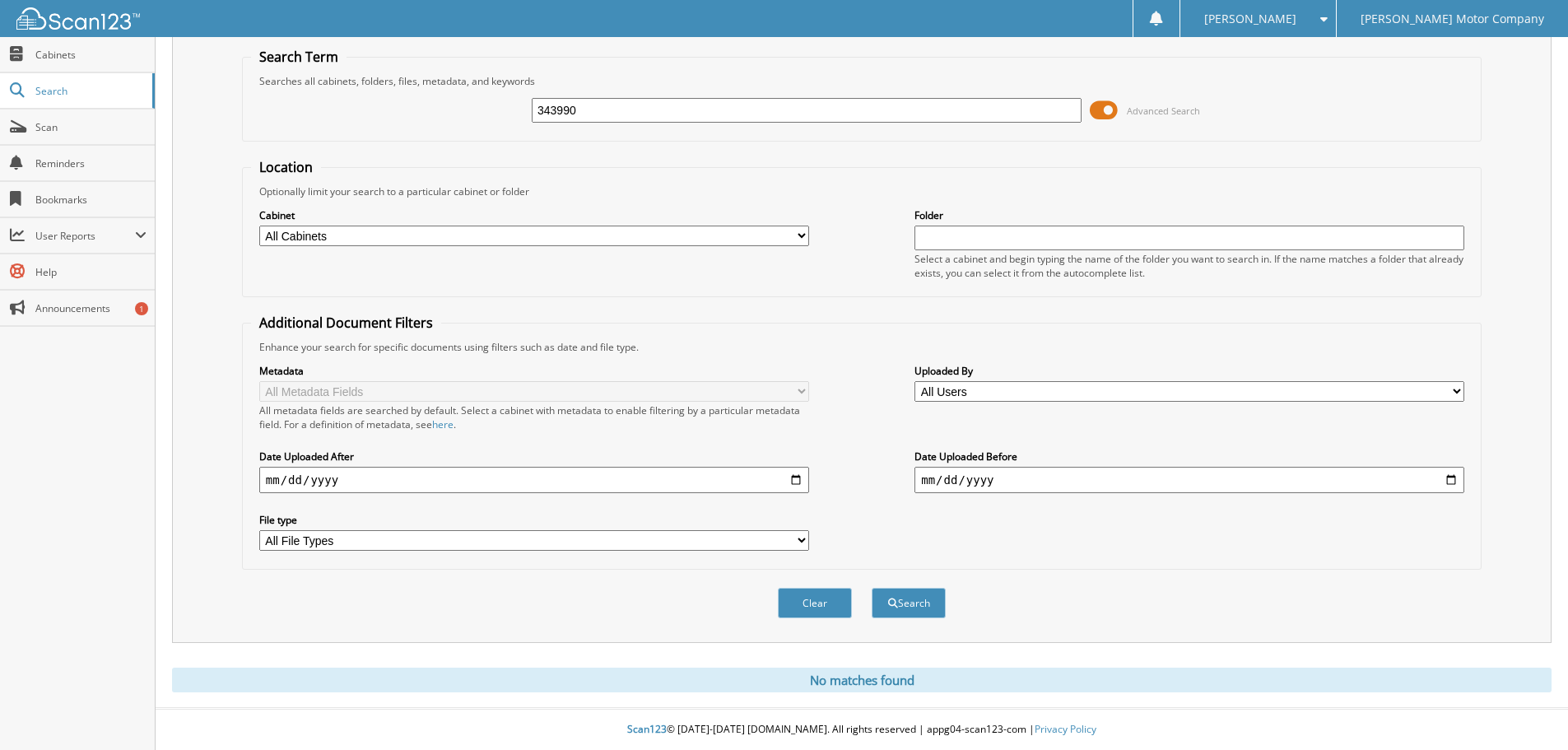
click at [1235, 171] on fieldset "Location Optionally limit your search to a particular cabinet or folder Cabinet…" at bounding box center [862, 227] width 1240 height 140
